Goal: Task Accomplishment & Management: Use online tool/utility

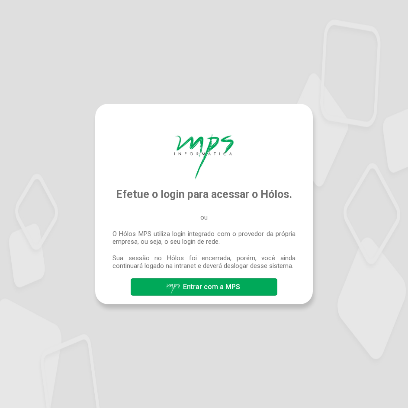
click at [204, 286] on span "Entrar com a MPS" at bounding box center [211, 287] width 57 height 8
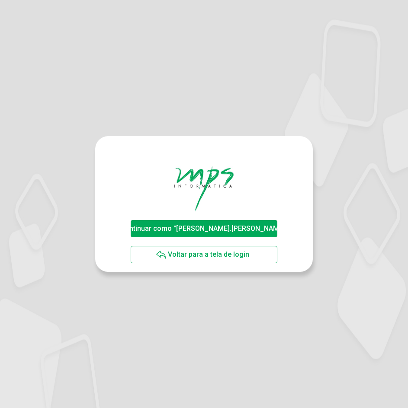
click at [194, 227] on span "Continuar como "[PERSON_NAME].[PERSON_NAME]"" at bounding box center [203, 228] width 167 height 8
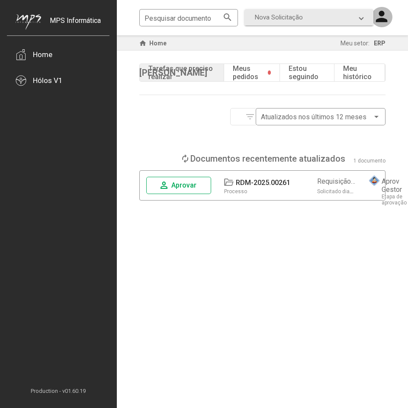
click at [183, 184] on span "Aprovar" at bounding box center [183, 185] width 25 height 8
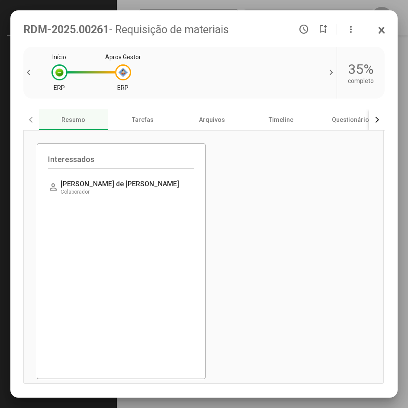
click at [380, 122] on button "button" at bounding box center [377, 119] width 16 height 21
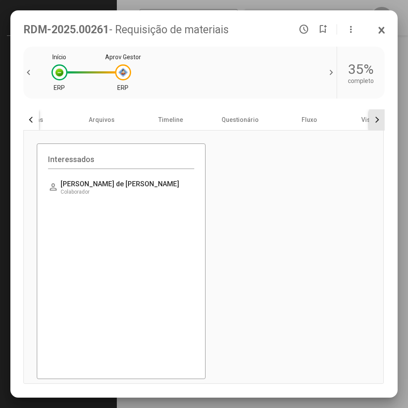
click at [380, 122] on button "button" at bounding box center [377, 119] width 16 height 21
click at [382, 35] on app-icon-close-ui at bounding box center [381, 31] width 7 height 10
click at [380, 31] on icon at bounding box center [381, 30] width 4 height 6
